Goal: Navigation & Orientation: Go to known website

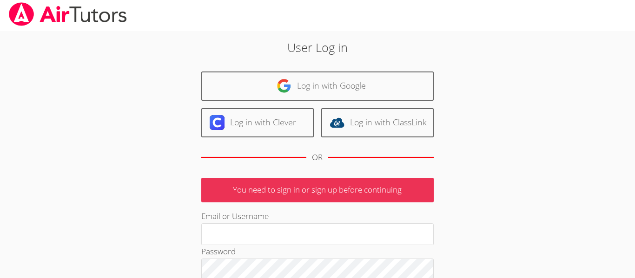
scroll to position [4, 0]
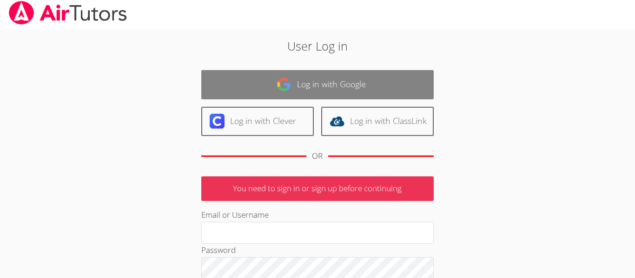
click at [283, 86] on img at bounding box center [283, 84] width 15 height 15
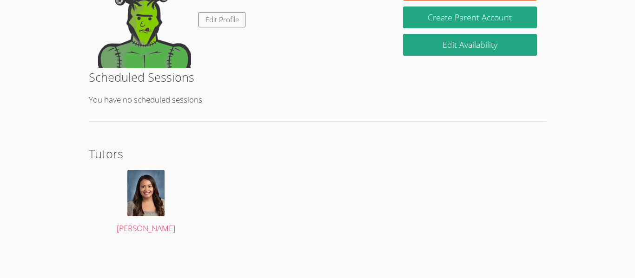
scroll to position [174, 0]
